Goal: Find specific page/section: Find specific page/section

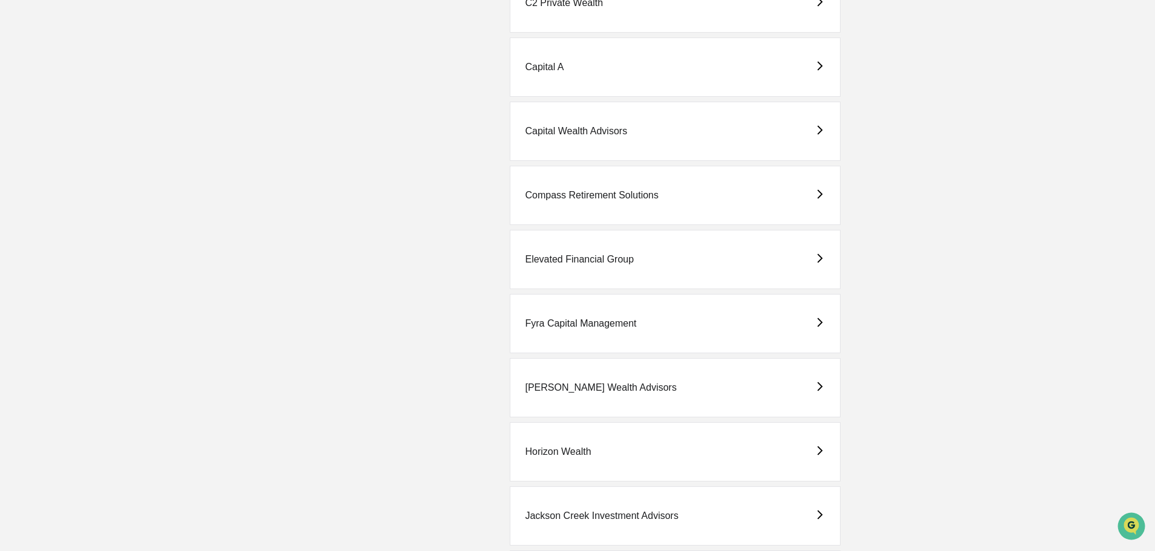
scroll to position [665, 0]
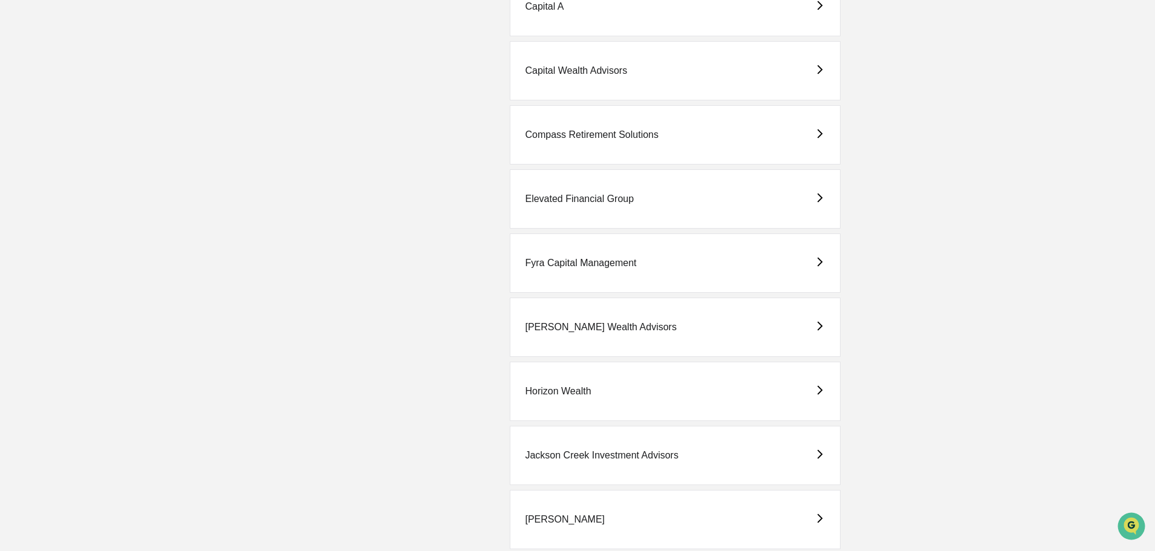
click at [570, 390] on div "Horizon Wealth" at bounding box center [558, 391] width 66 height 11
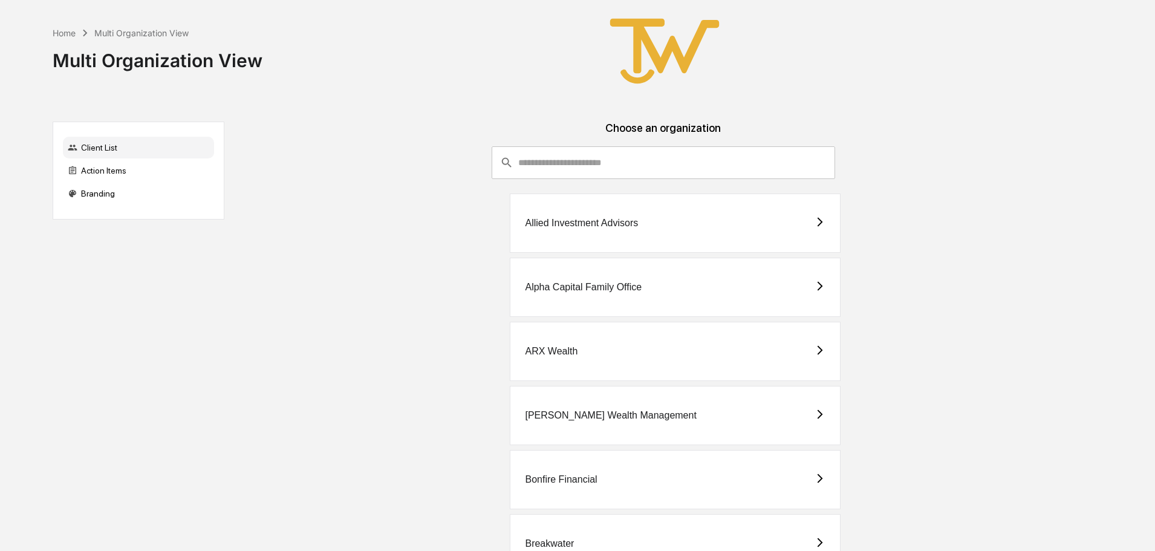
click at [576, 223] on div "Allied Investment Advisors" at bounding box center [581, 223] width 113 height 11
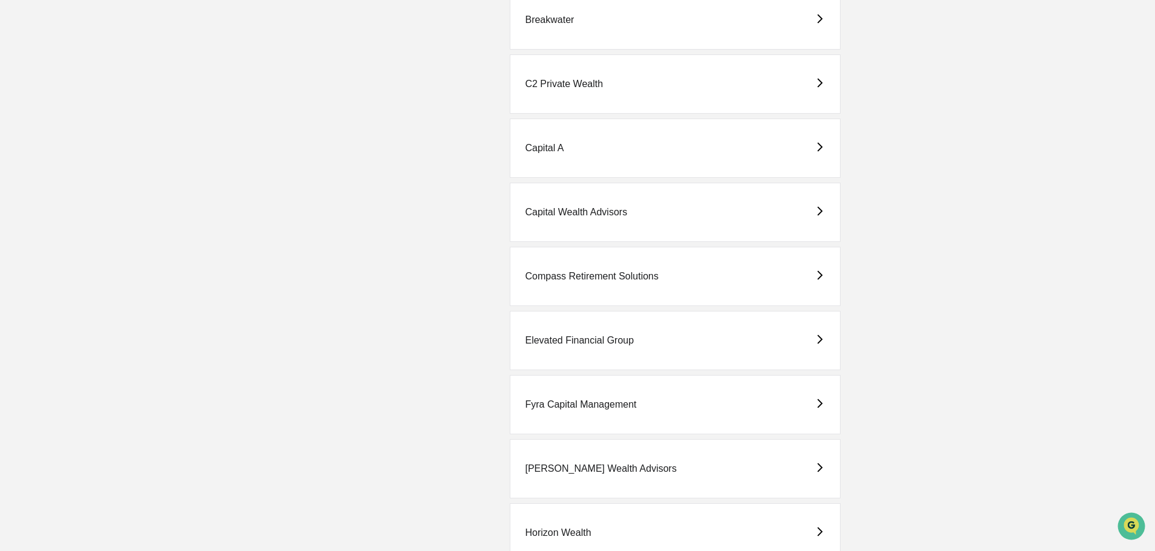
scroll to position [544, 0]
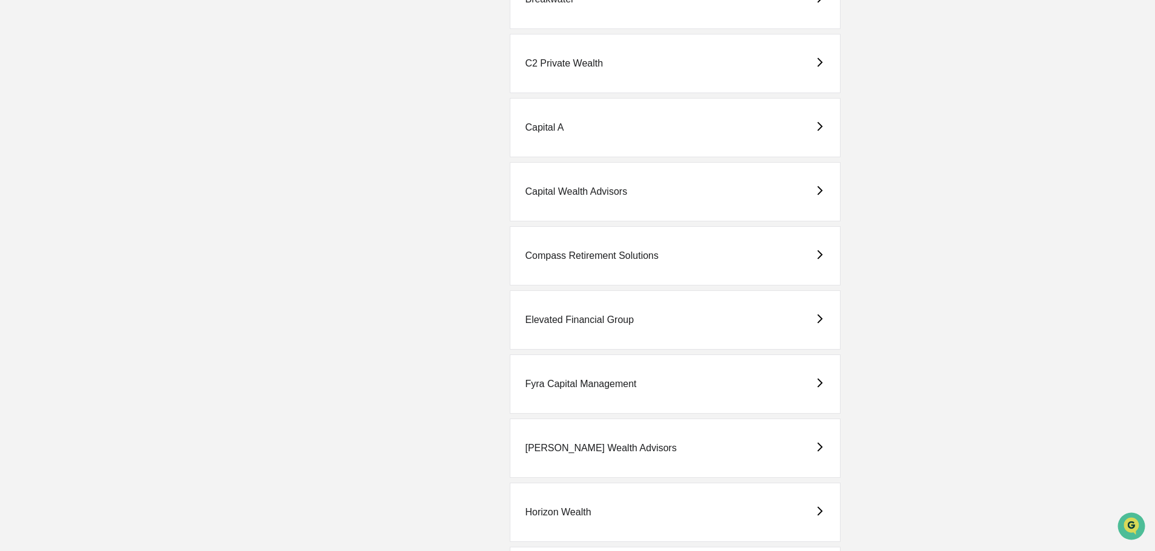
click at [563, 385] on div "Fyra Capital Management" at bounding box center [580, 383] width 111 height 11
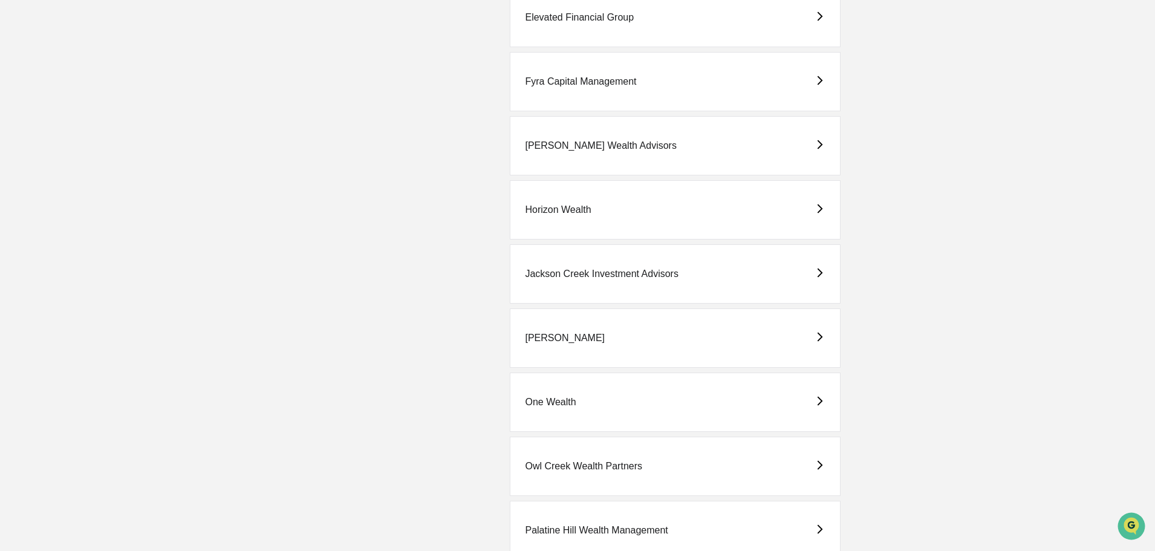
scroll to position [907, 0]
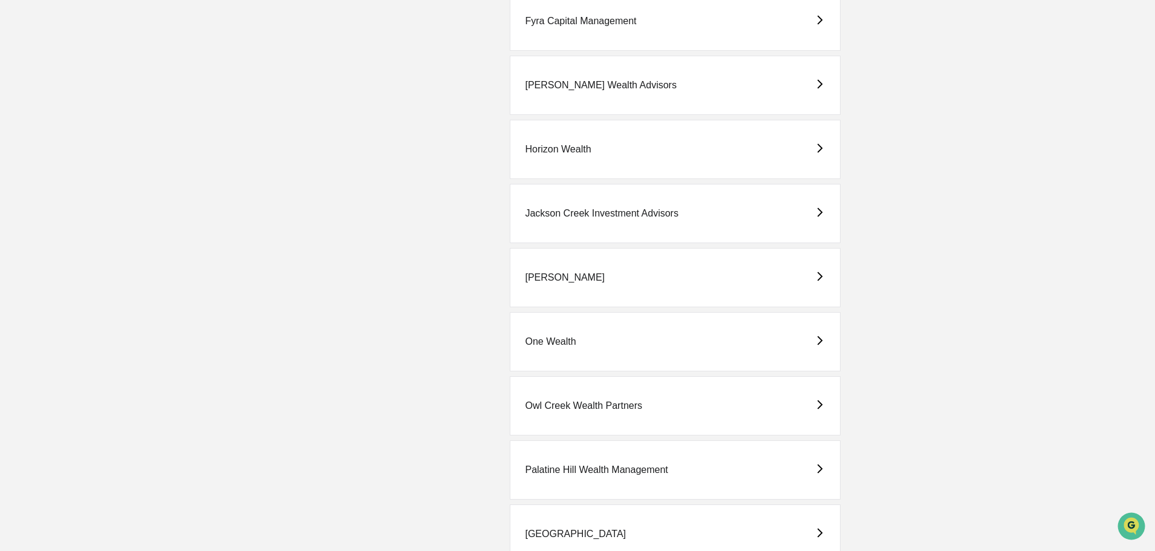
click at [546, 342] on div "One Wealth" at bounding box center [550, 341] width 51 height 11
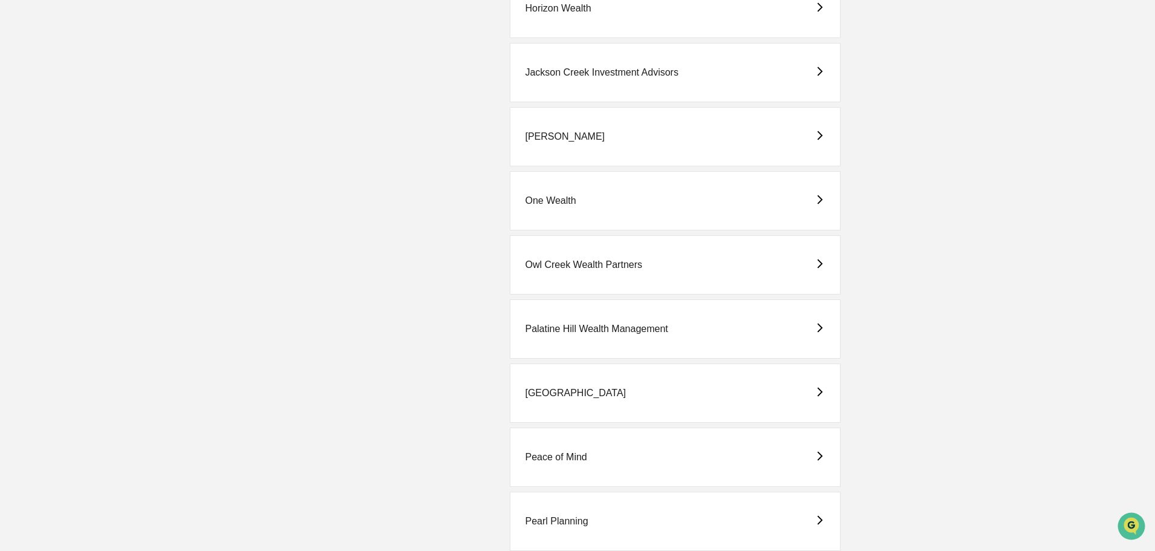
scroll to position [1088, 0]
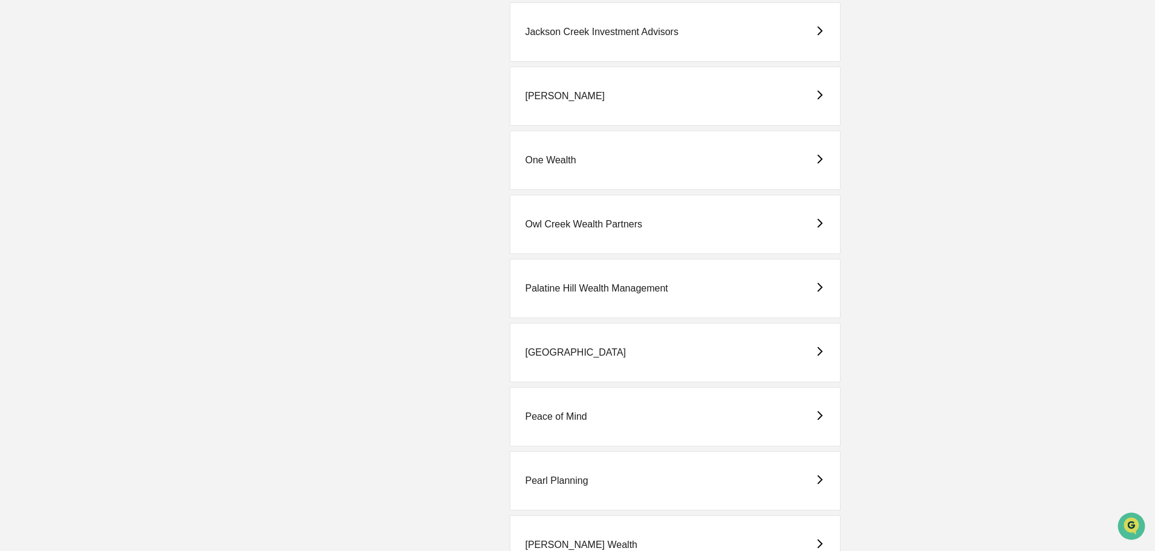
click at [543, 351] on div "[GEOGRAPHIC_DATA]" at bounding box center [575, 352] width 101 height 11
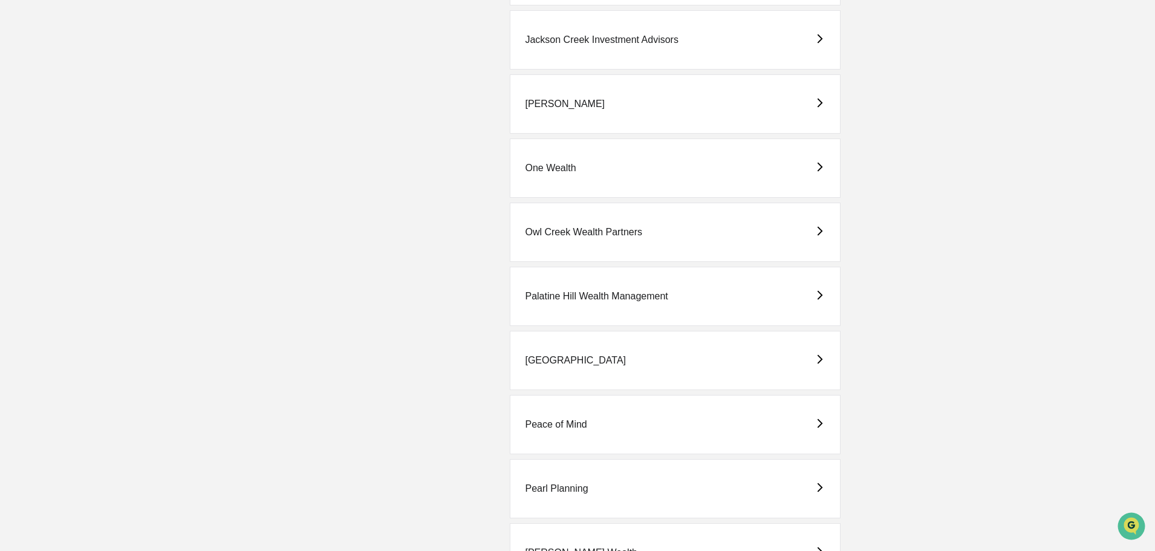
scroll to position [1088, 0]
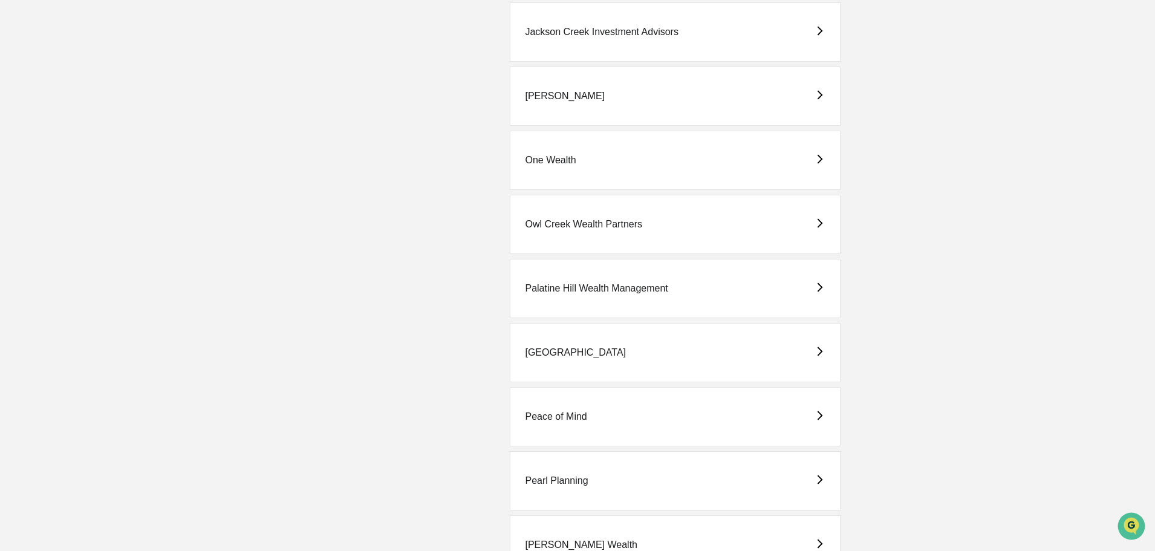
click at [547, 416] on div "Peace of Mind" at bounding box center [556, 416] width 62 height 11
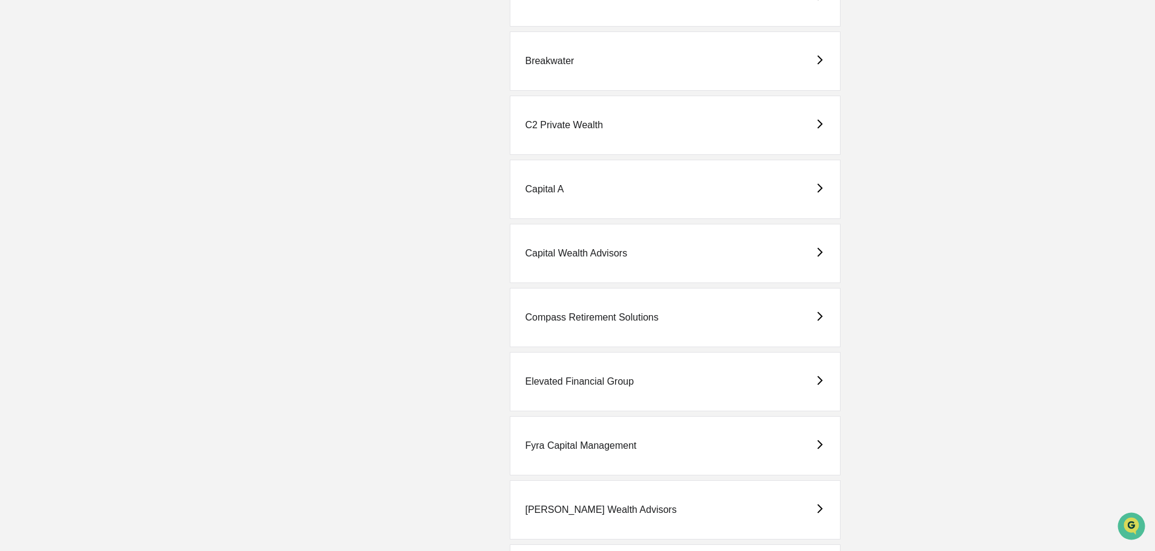
scroll to position [484, 0]
click at [564, 376] on div "Elevated Financial Group" at bounding box center [579, 380] width 109 height 11
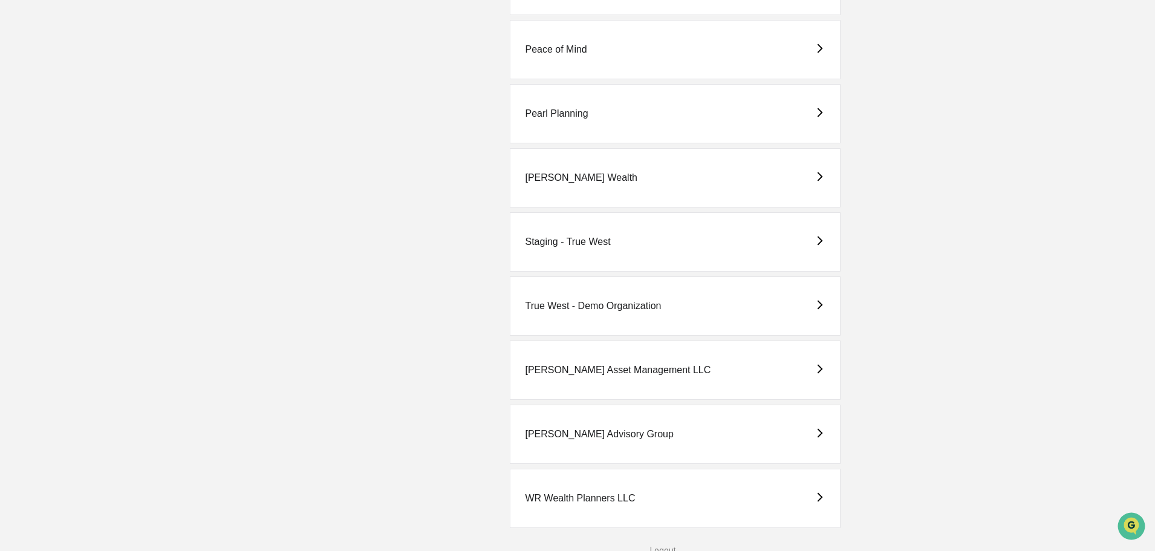
scroll to position [1459, 0]
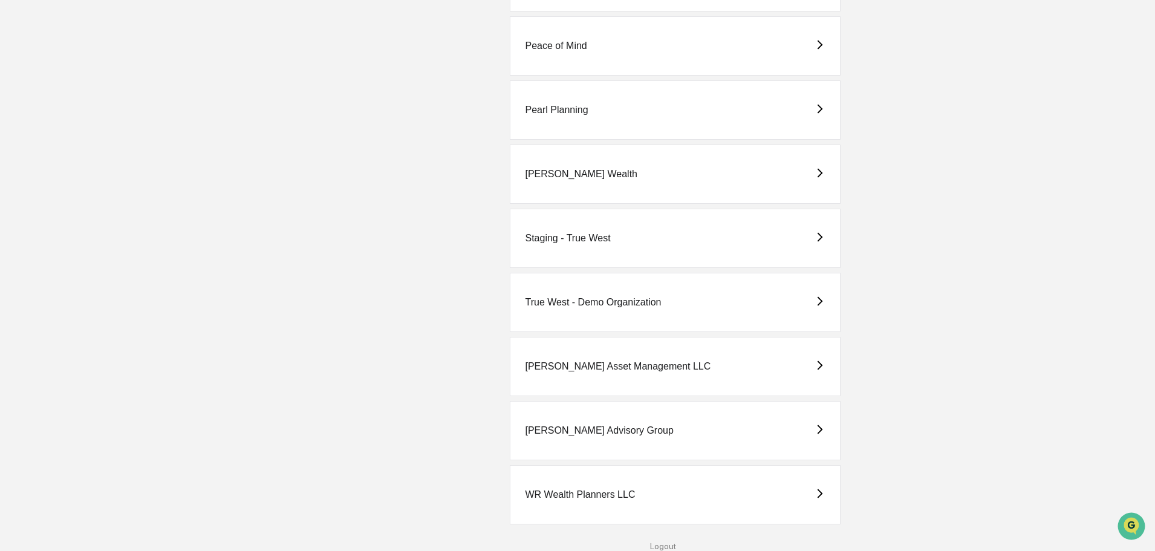
click at [557, 430] on div "[PERSON_NAME] Advisory Group" at bounding box center [599, 430] width 148 height 11
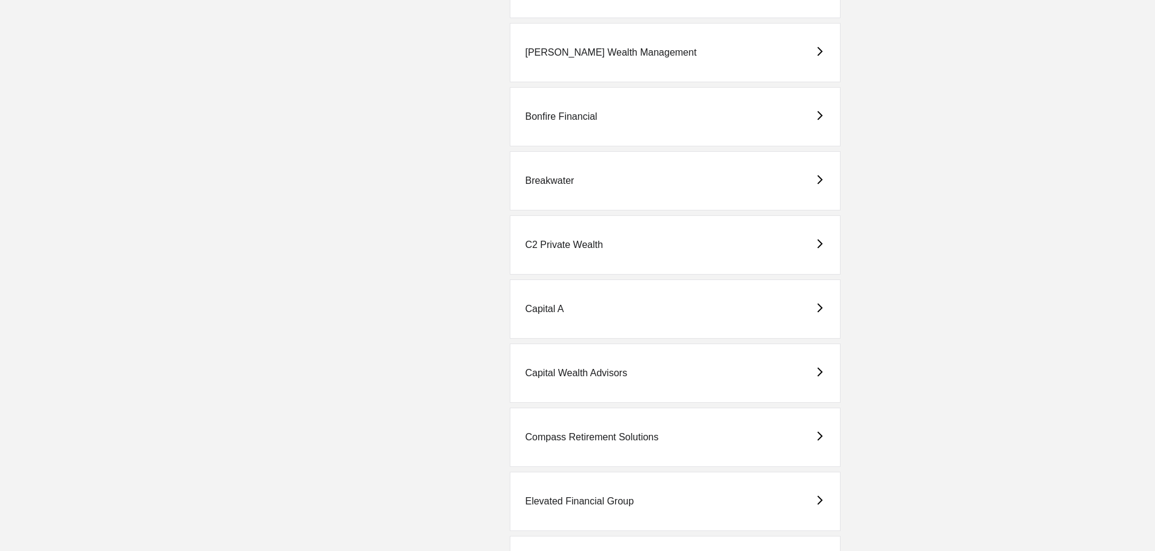
scroll to position [544, 0]
